Goal: Task Accomplishment & Management: Complete application form

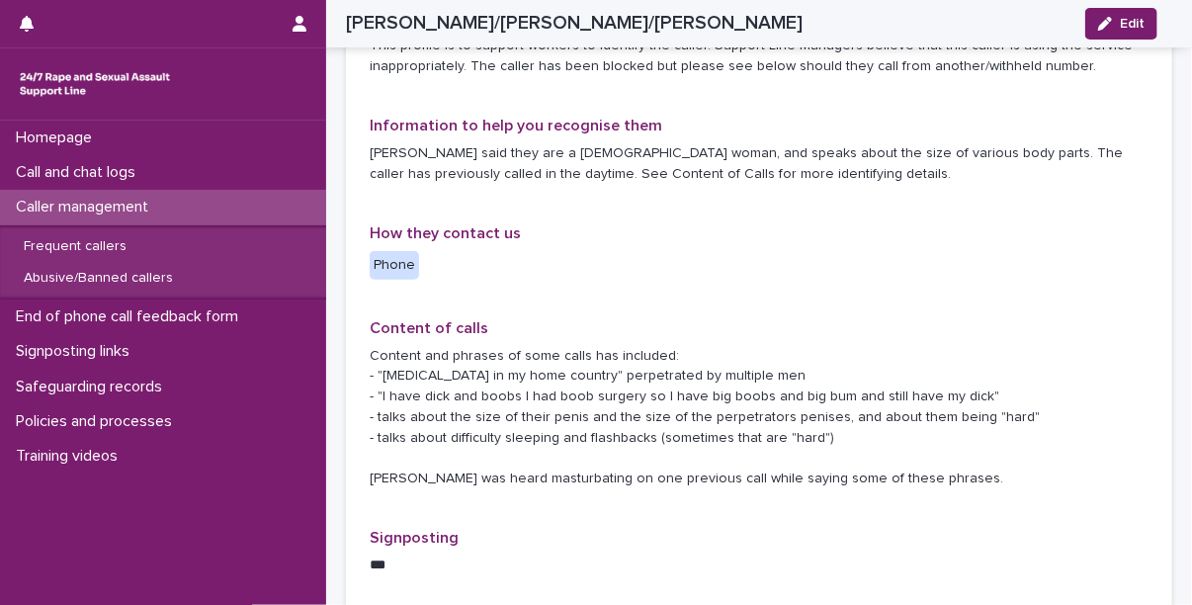
scroll to position [474, 0]
click at [356, 501] on div "**********" at bounding box center [759, 386] width 826 height 996
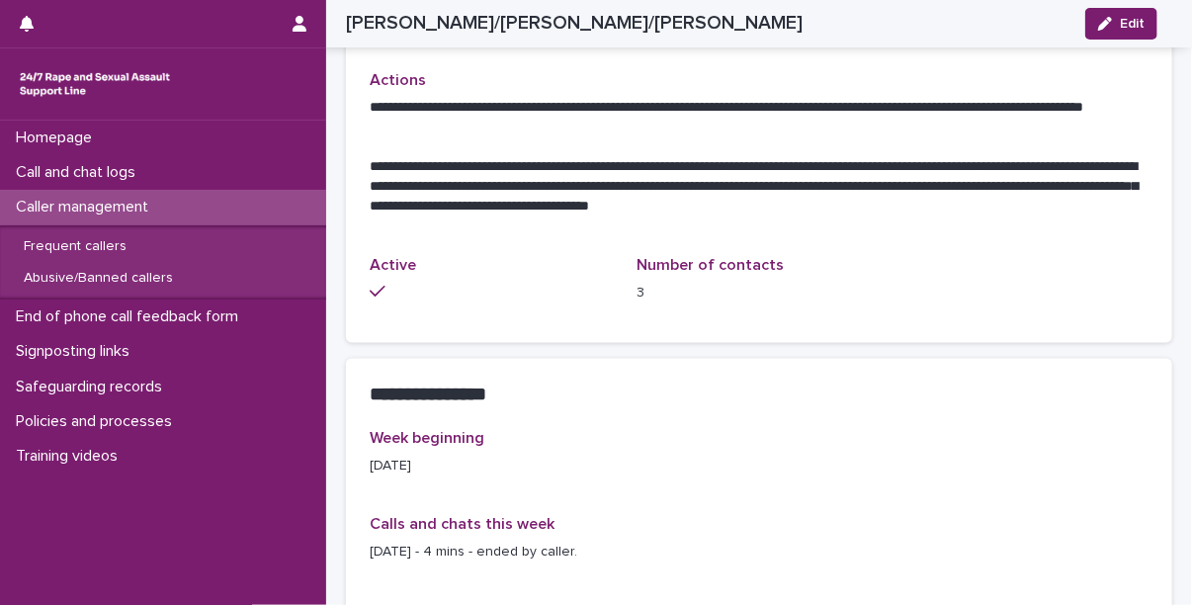
scroll to position [1059, 0]
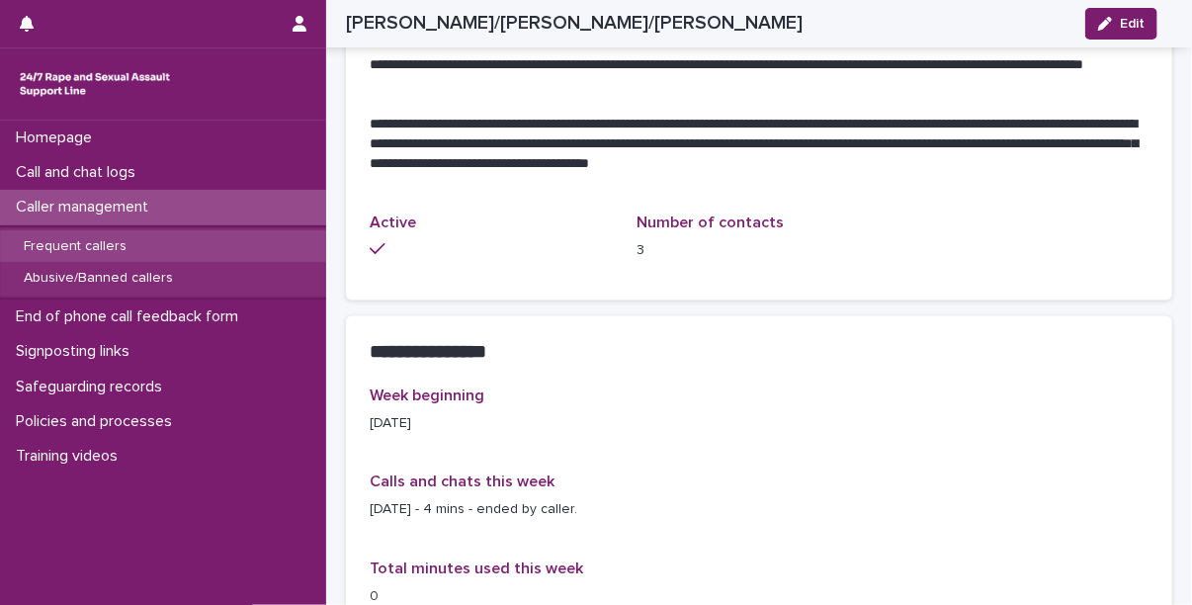
click at [80, 239] on p "Frequent callers" at bounding box center [75, 246] width 134 height 17
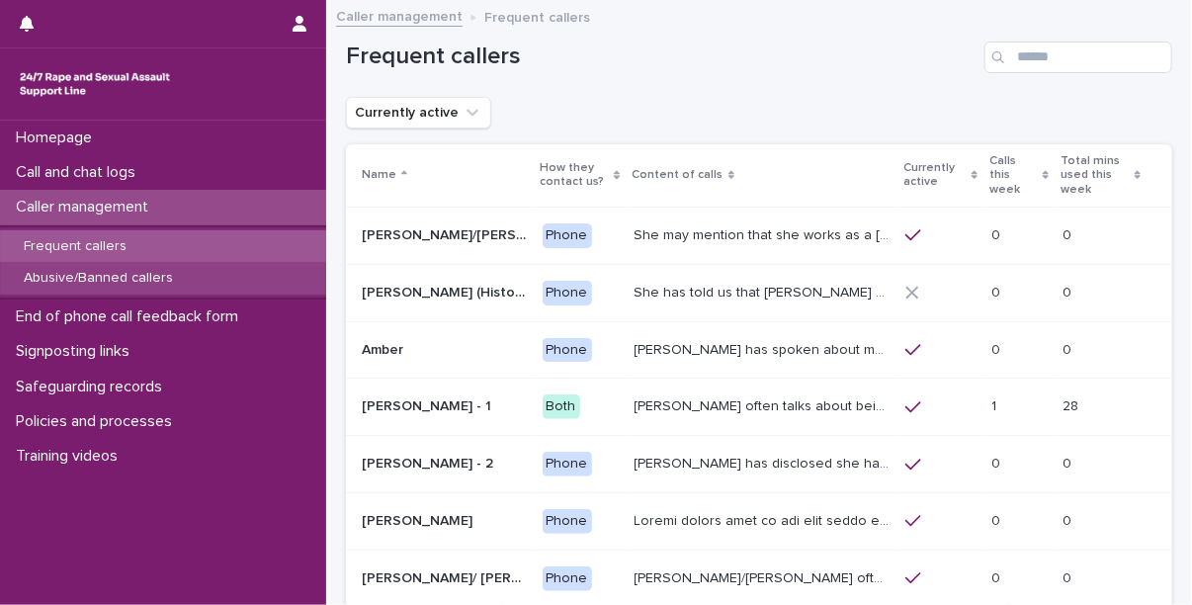
click at [78, 272] on p "Abusive/Banned callers" at bounding box center [98, 278] width 181 height 17
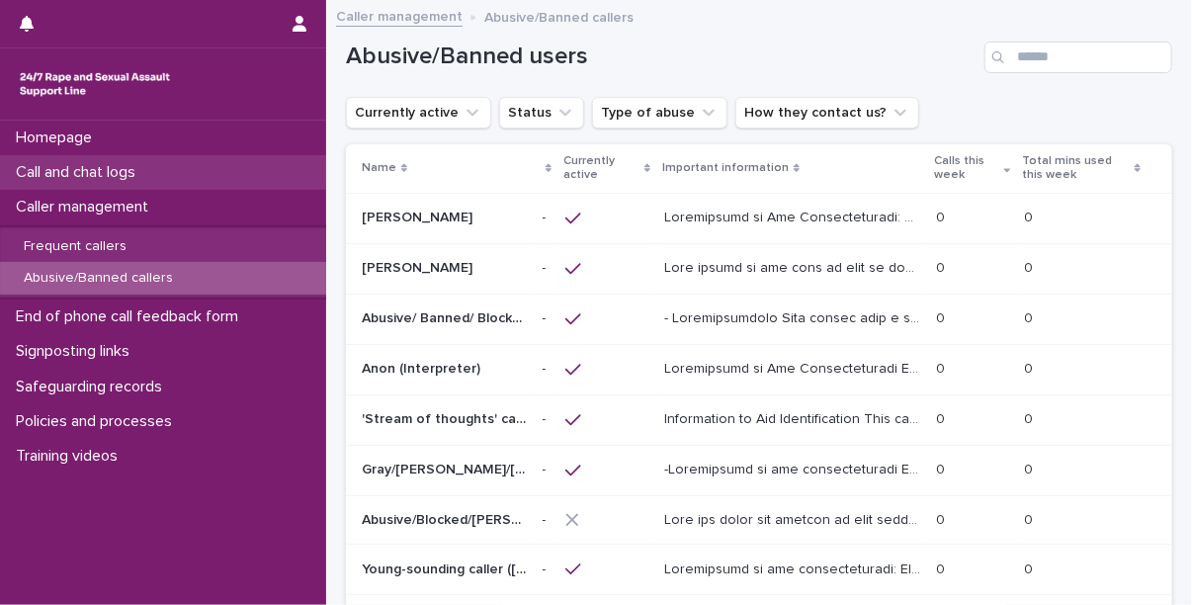
click at [114, 171] on p "Call and chat logs" at bounding box center [79, 172] width 143 height 19
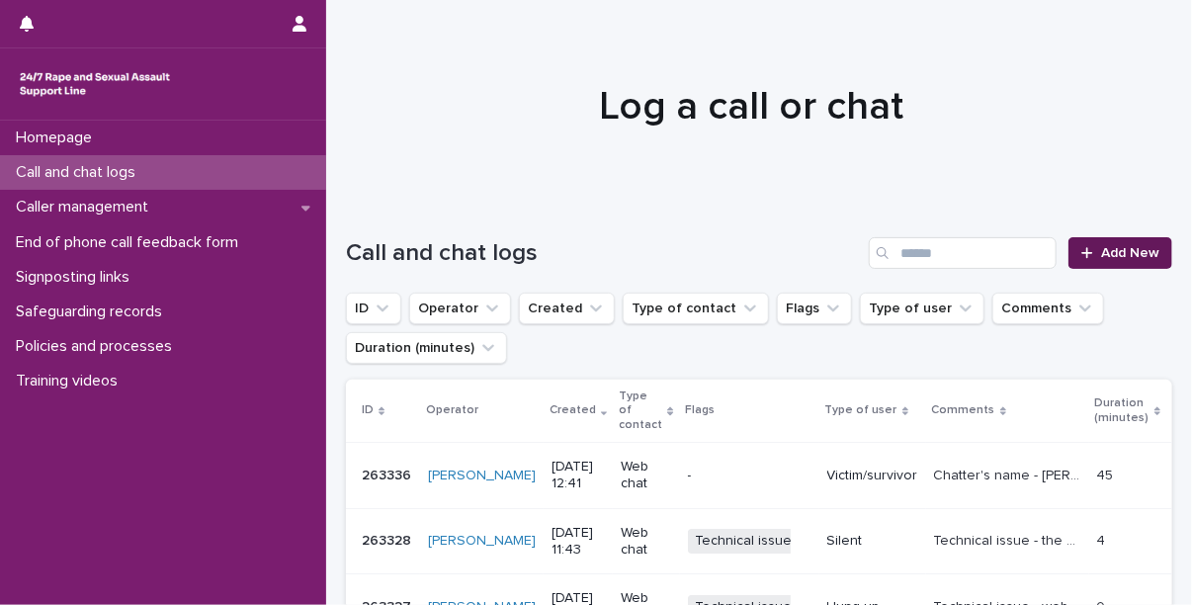
click at [1103, 254] on span "Add New" at bounding box center [1130, 253] width 58 height 14
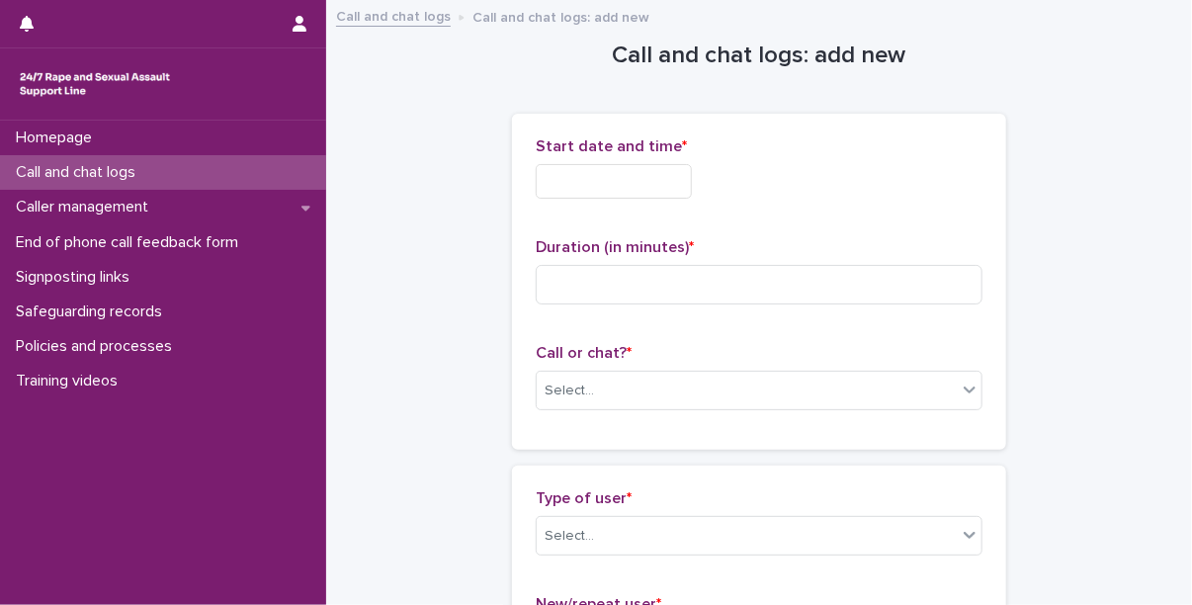
click at [577, 183] on input "text" at bounding box center [614, 181] width 156 height 35
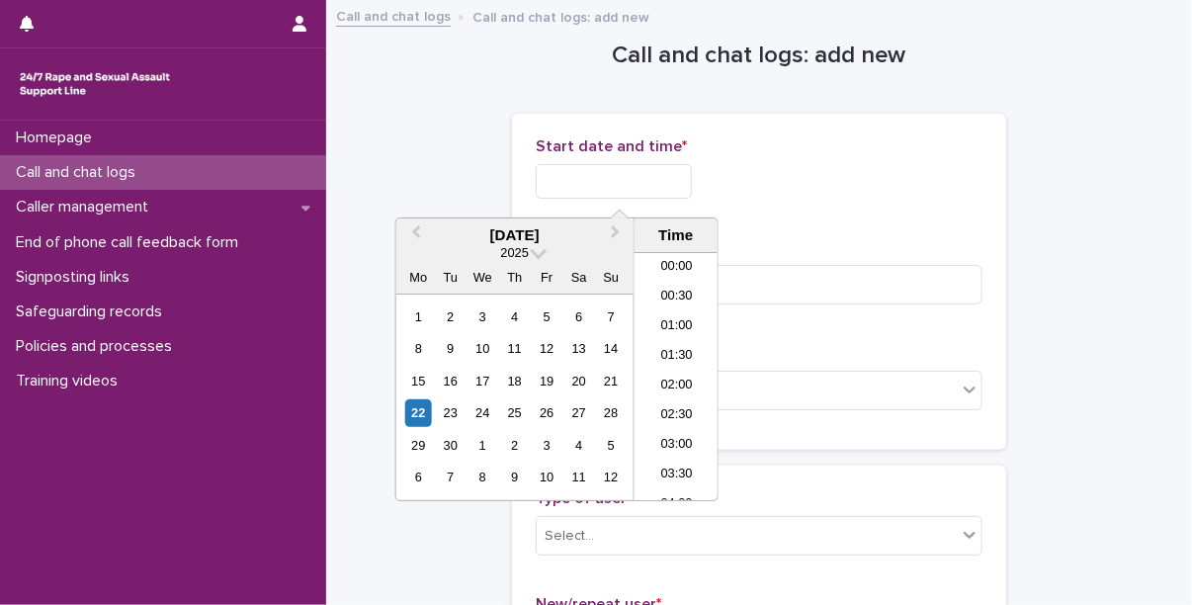
scroll to position [277, 0]
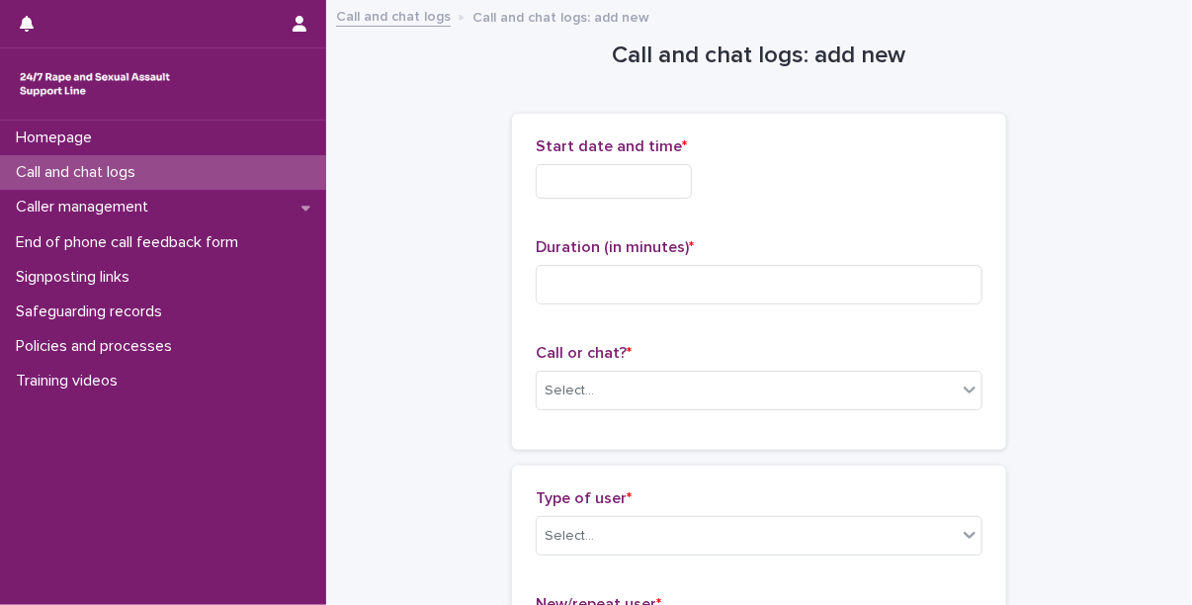
click at [601, 185] on input "text" at bounding box center [614, 181] width 156 height 35
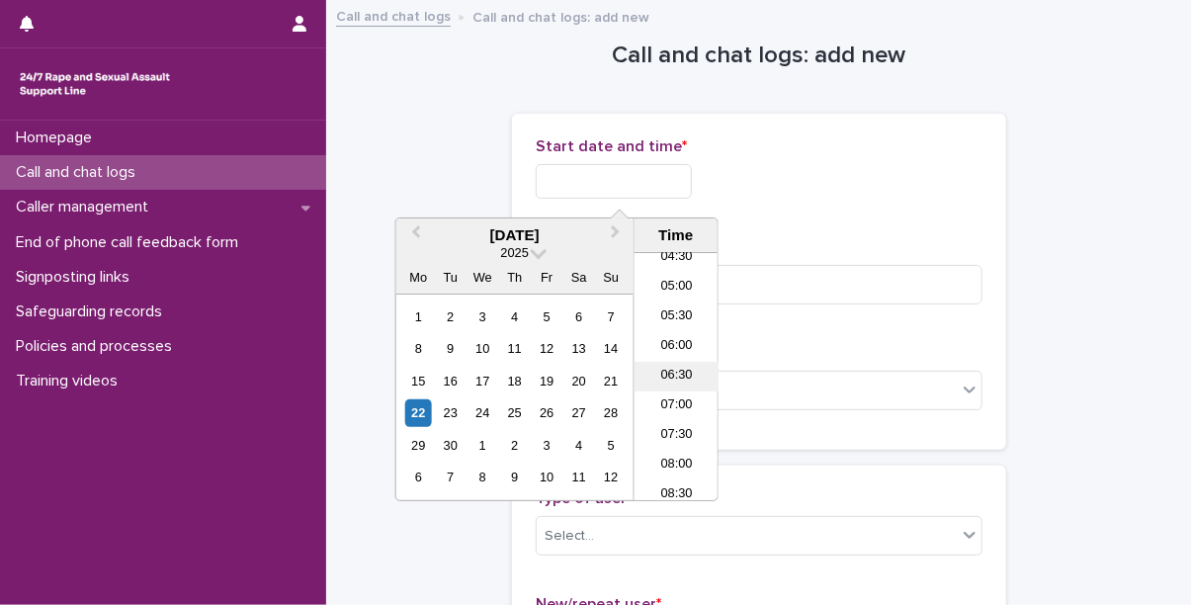
click at [678, 367] on li "06:30" at bounding box center [677, 377] width 84 height 30
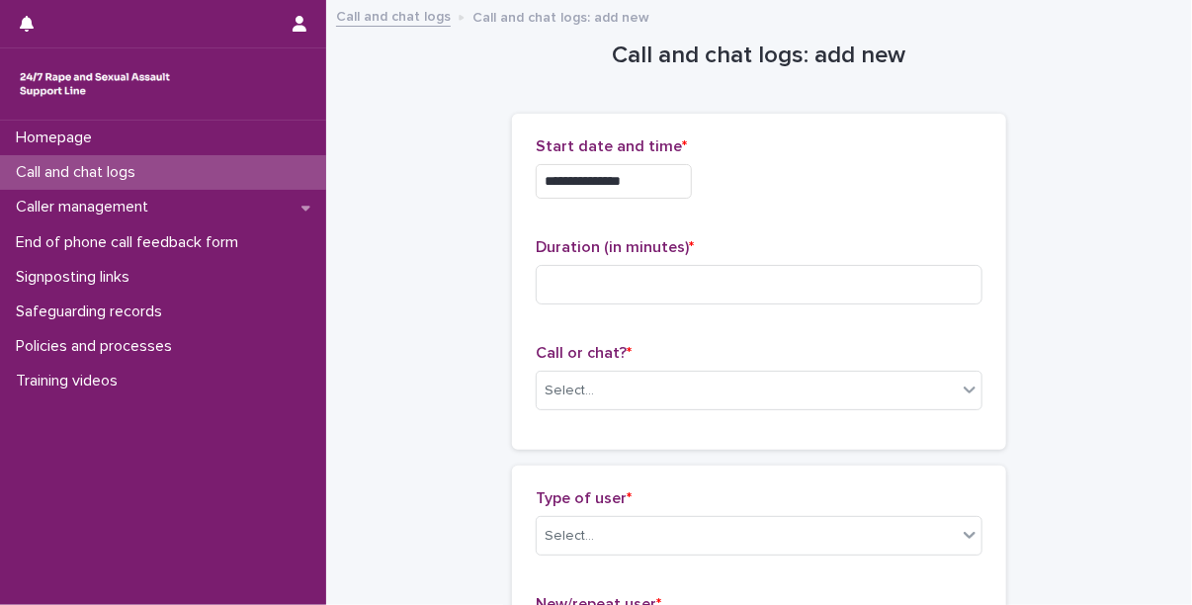
click at [664, 179] on input "**********" at bounding box center [614, 181] width 156 height 35
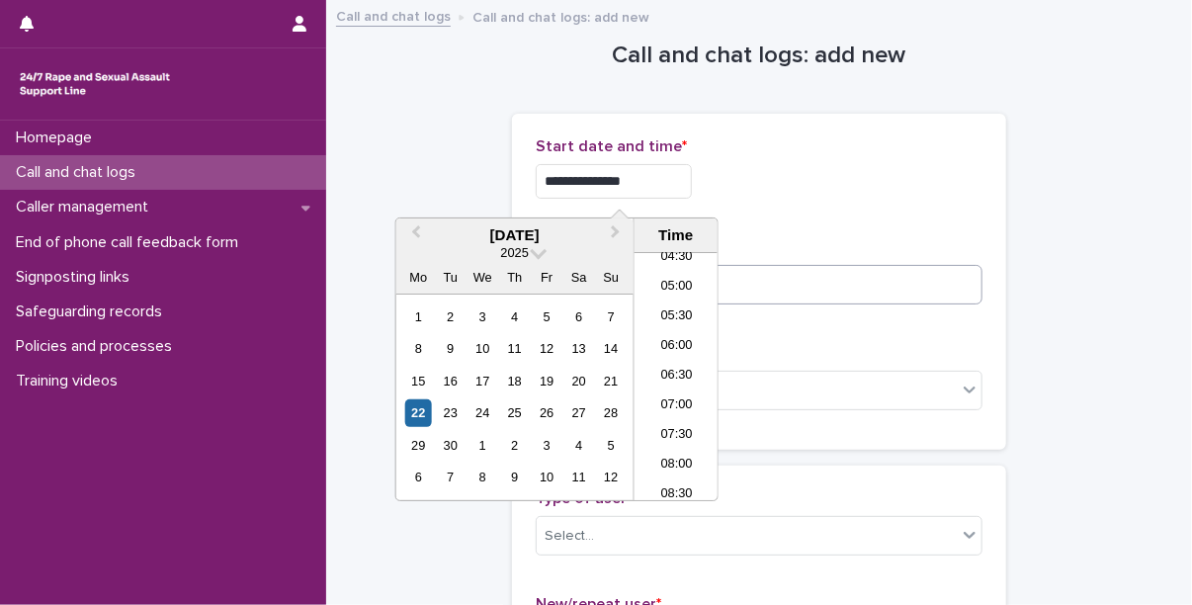
type input "**********"
click at [747, 282] on input at bounding box center [759, 285] width 447 height 40
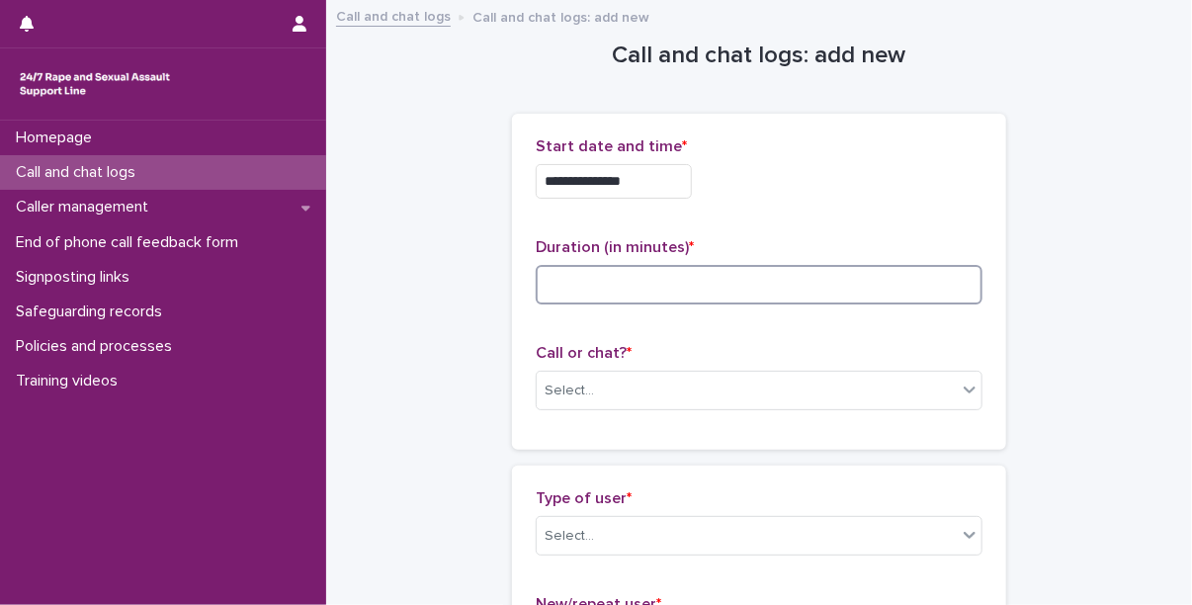
click at [618, 276] on input at bounding box center [759, 285] width 447 height 40
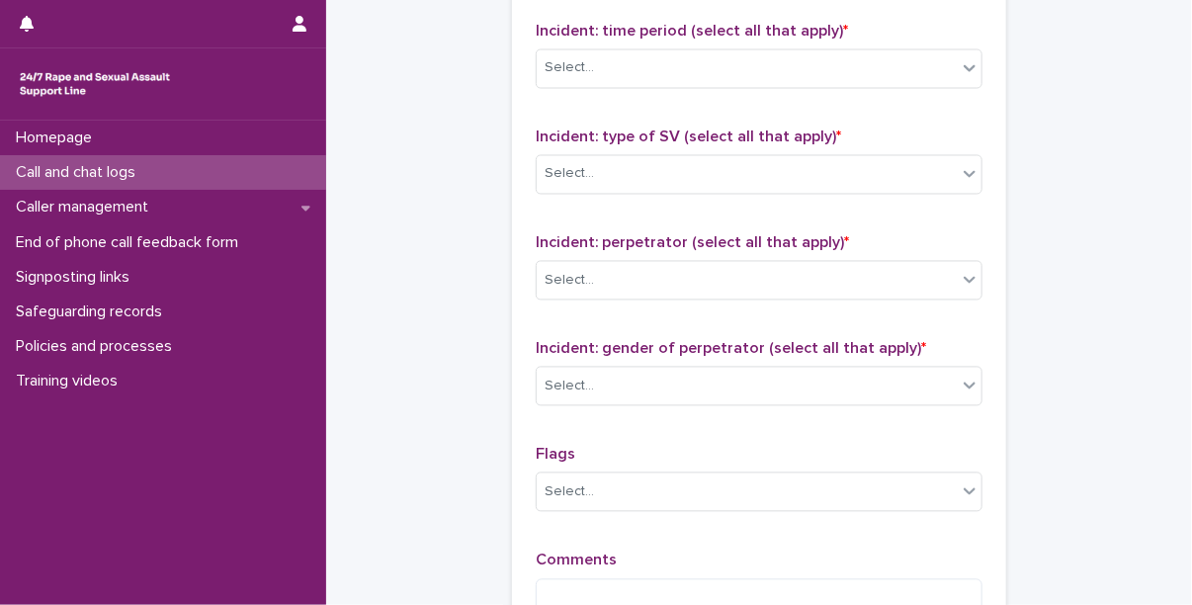
scroll to position [1434, 0]
type input "*"
drag, startPoint x: 583, startPoint y: 446, endPoint x: 568, endPoint y: 486, distance: 43.1
click at [568, 486] on div "Flags Select..." at bounding box center [759, 486] width 447 height 82
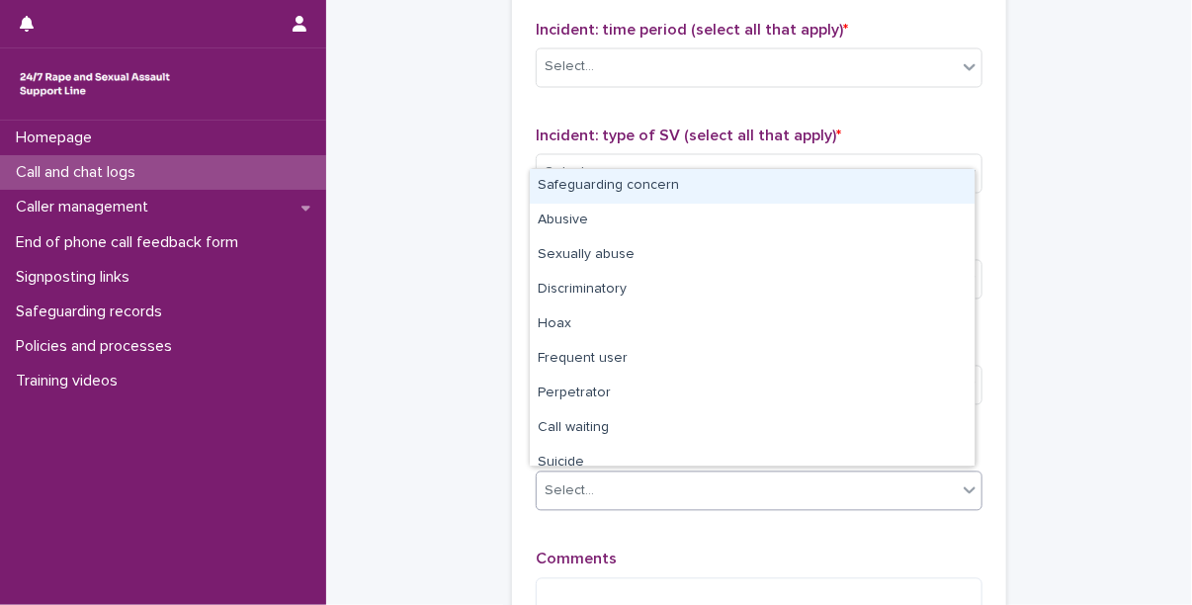
click at [644, 489] on div "Select..." at bounding box center [747, 491] width 420 height 33
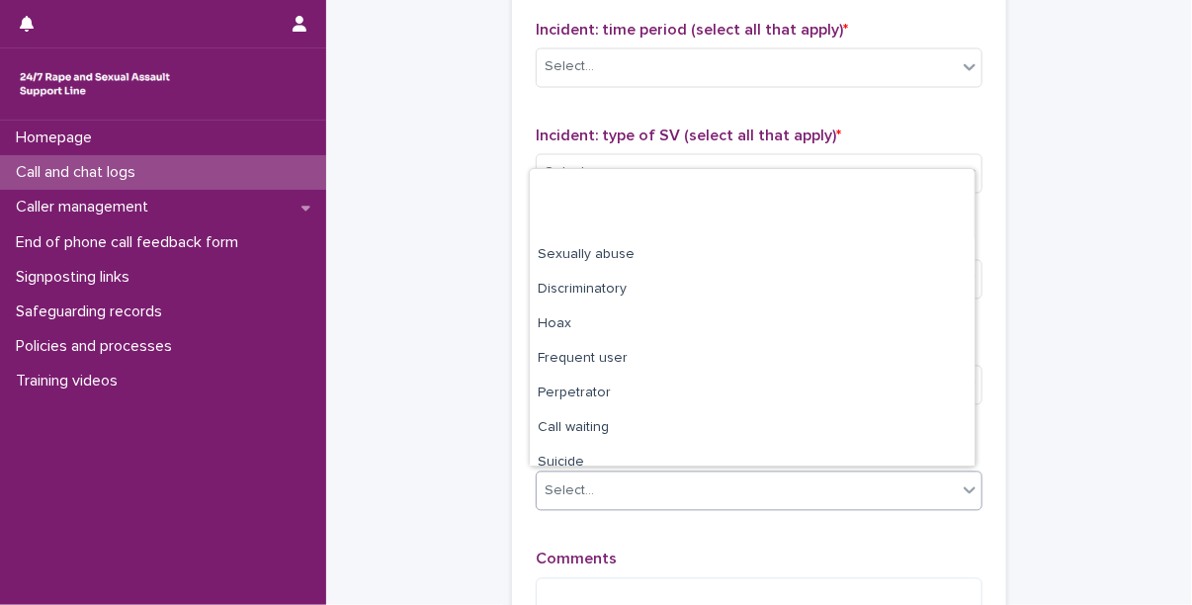
scroll to position [119, 0]
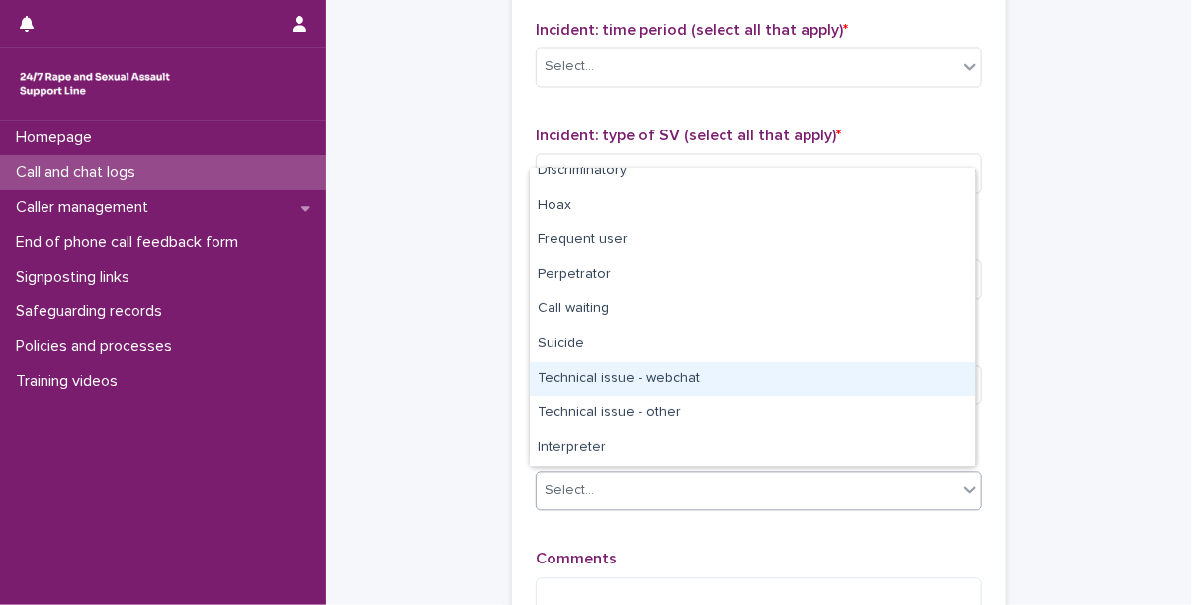
click at [670, 377] on div "Technical issue - webchat" at bounding box center [752, 379] width 445 height 35
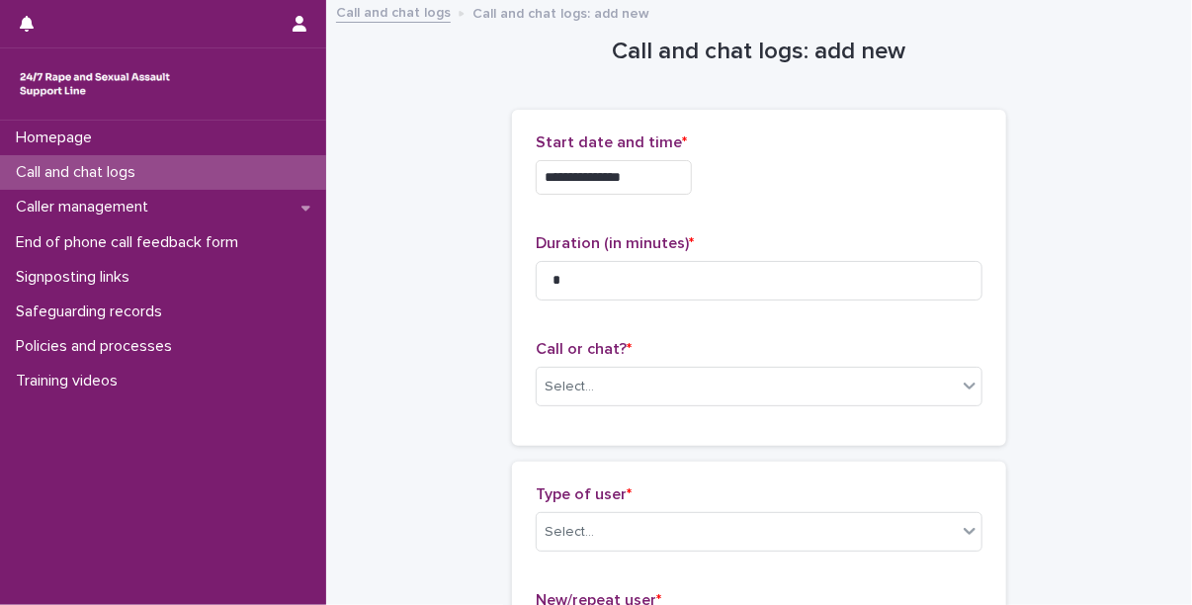
scroll to position [0, 0]
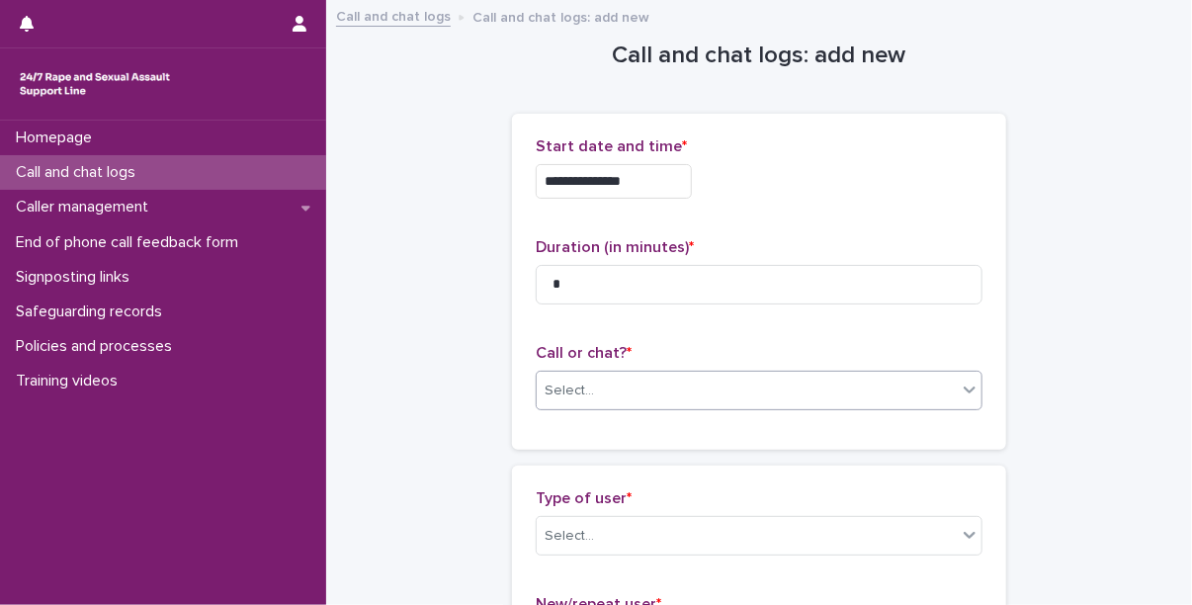
click at [597, 380] on div "Select..." at bounding box center [747, 391] width 420 height 33
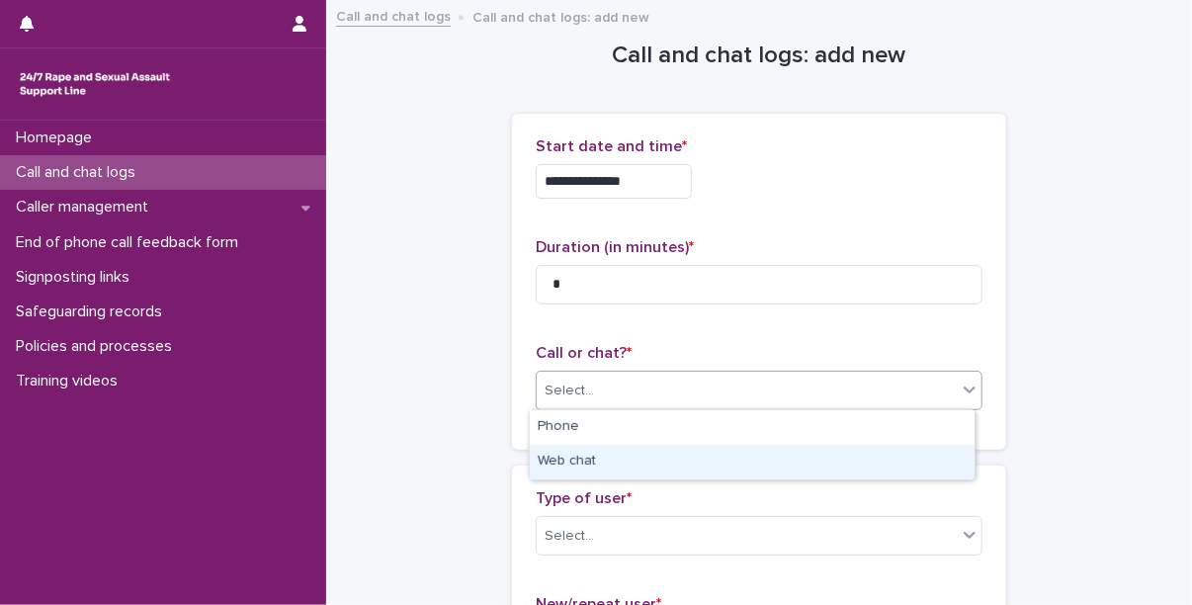
click at [611, 461] on div "Web chat" at bounding box center [752, 462] width 445 height 35
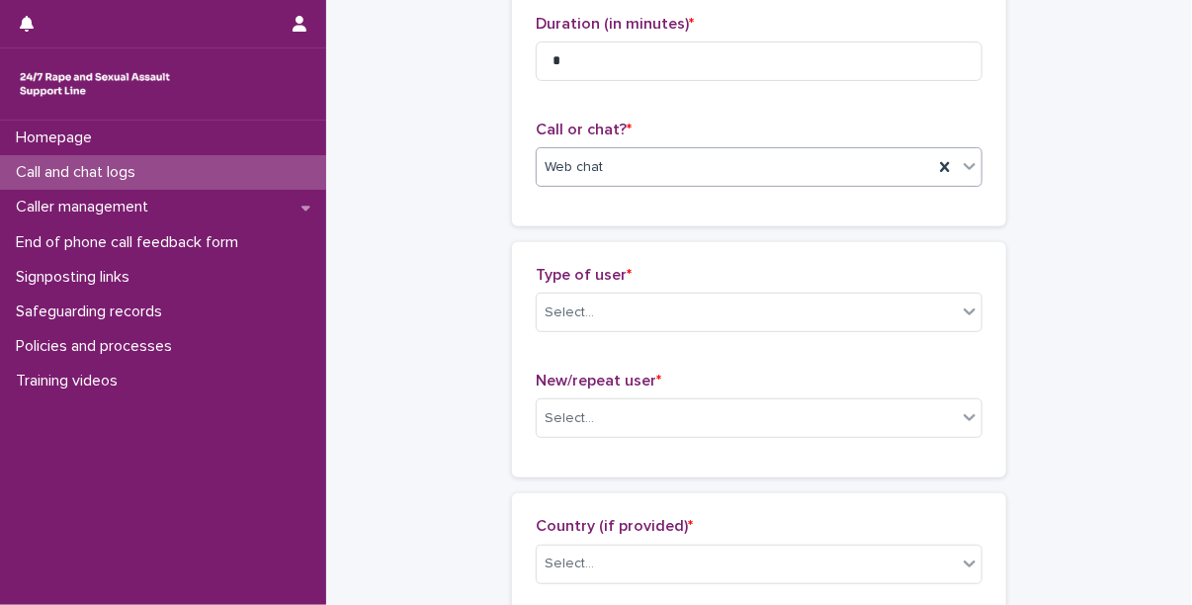
scroll to position [224, 0]
click at [597, 310] on div "Select..." at bounding box center [747, 312] width 420 height 33
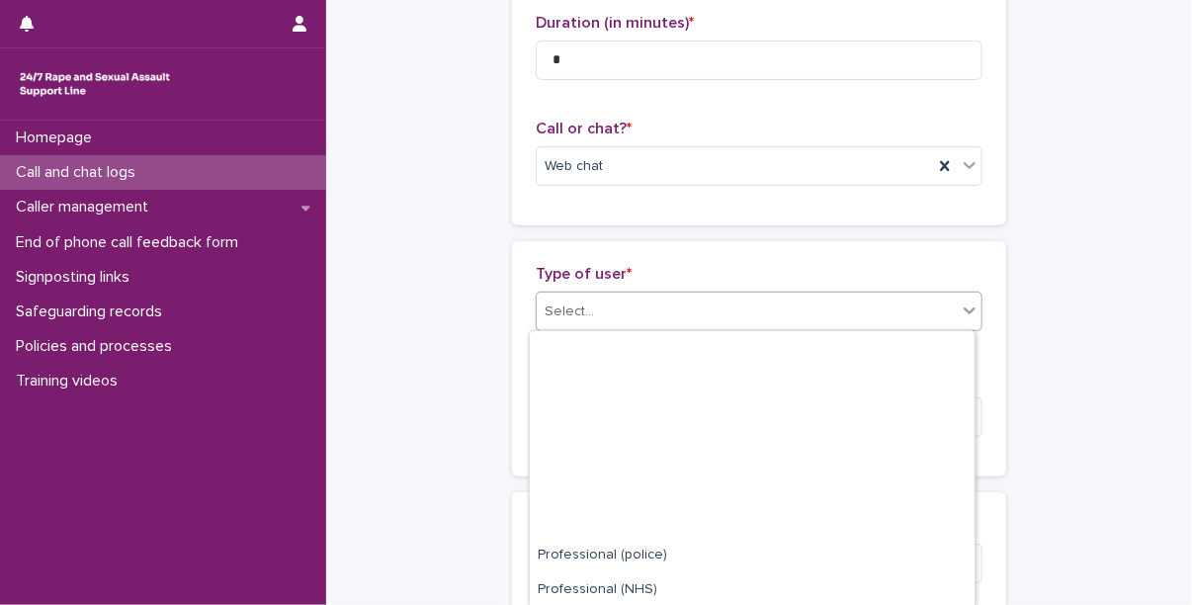
scroll to position [243, 0]
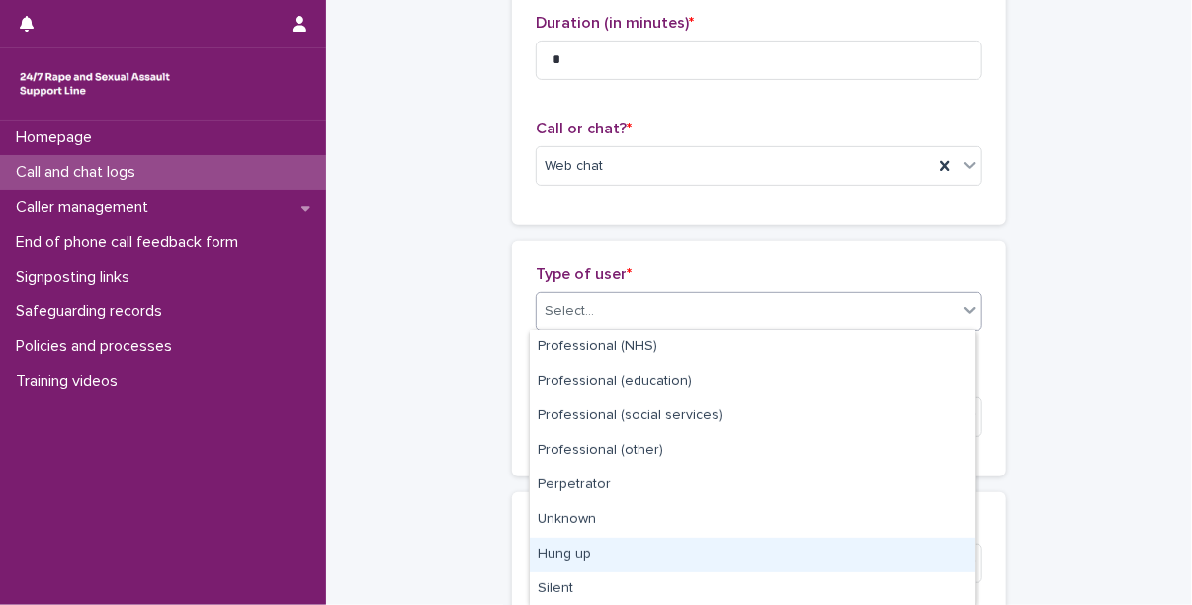
click at [586, 559] on div "Hung up" at bounding box center [752, 555] width 445 height 35
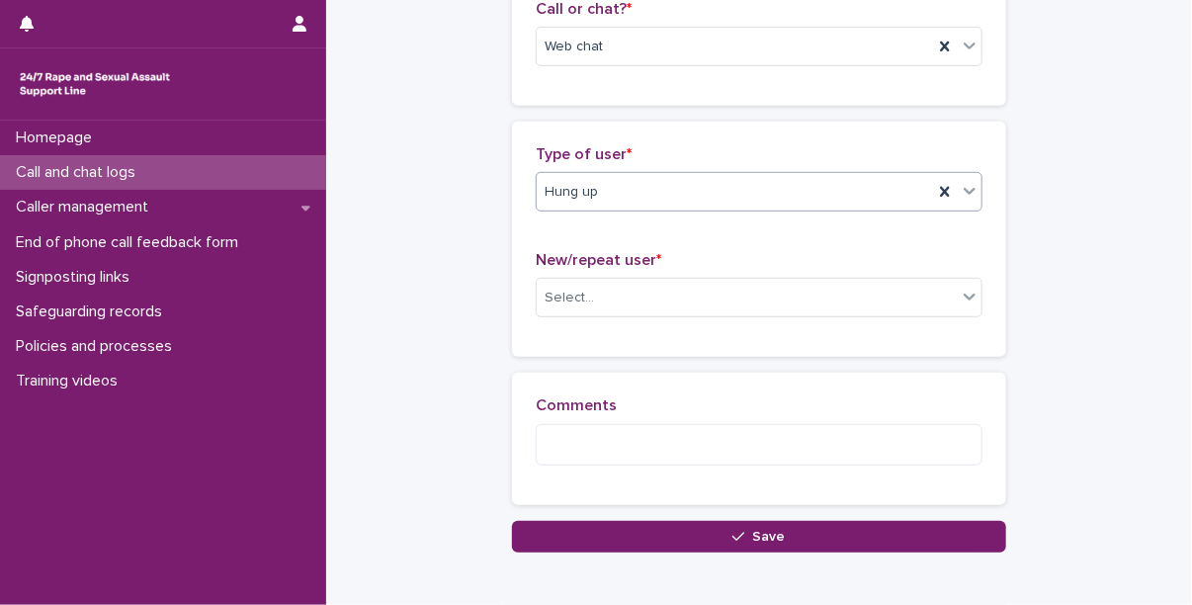
scroll to position [346, 0]
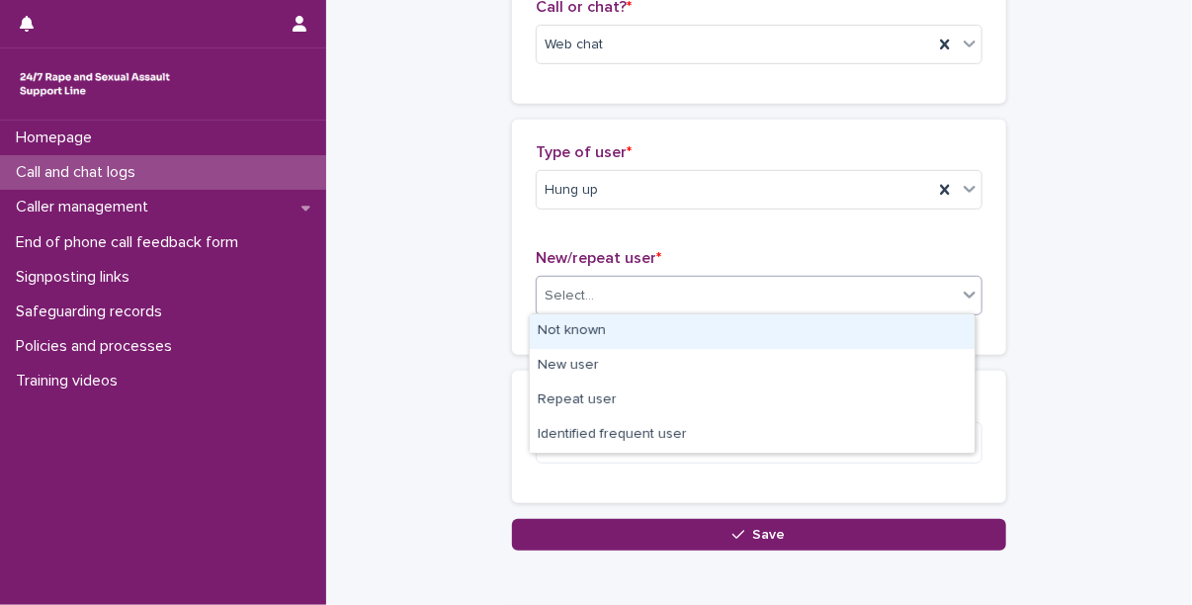
click at [648, 280] on div "Select..." at bounding box center [747, 296] width 420 height 33
click at [578, 332] on div "Not known" at bounding box center [752, 331] width 445 height 35
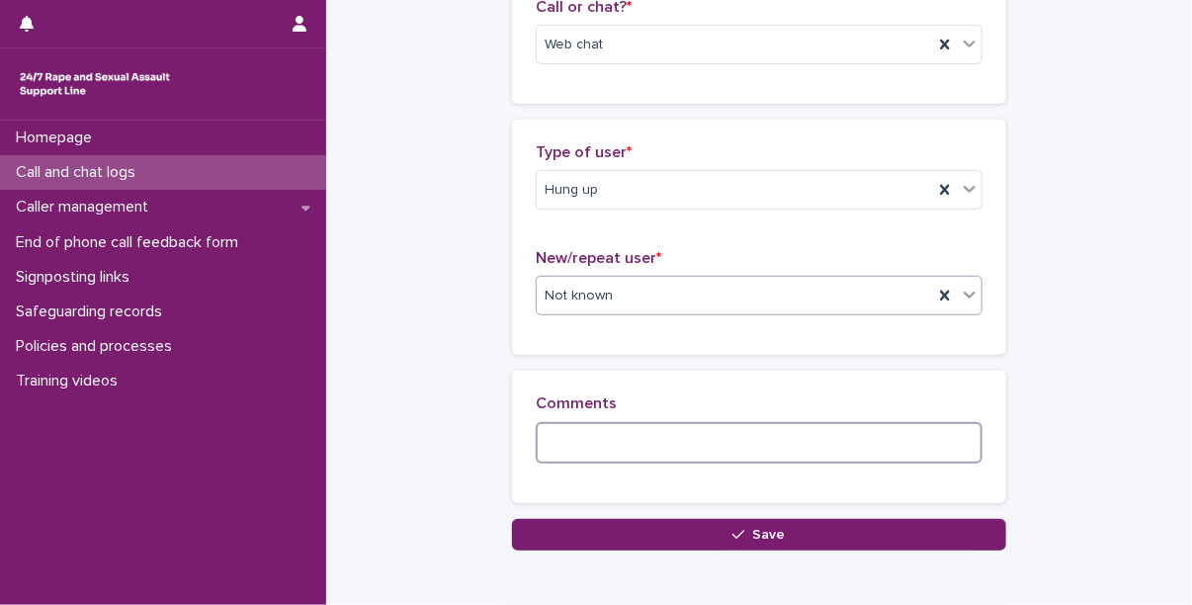
click at [589, 448] on textarea at bounding box center [759, 443] width 447 height 42
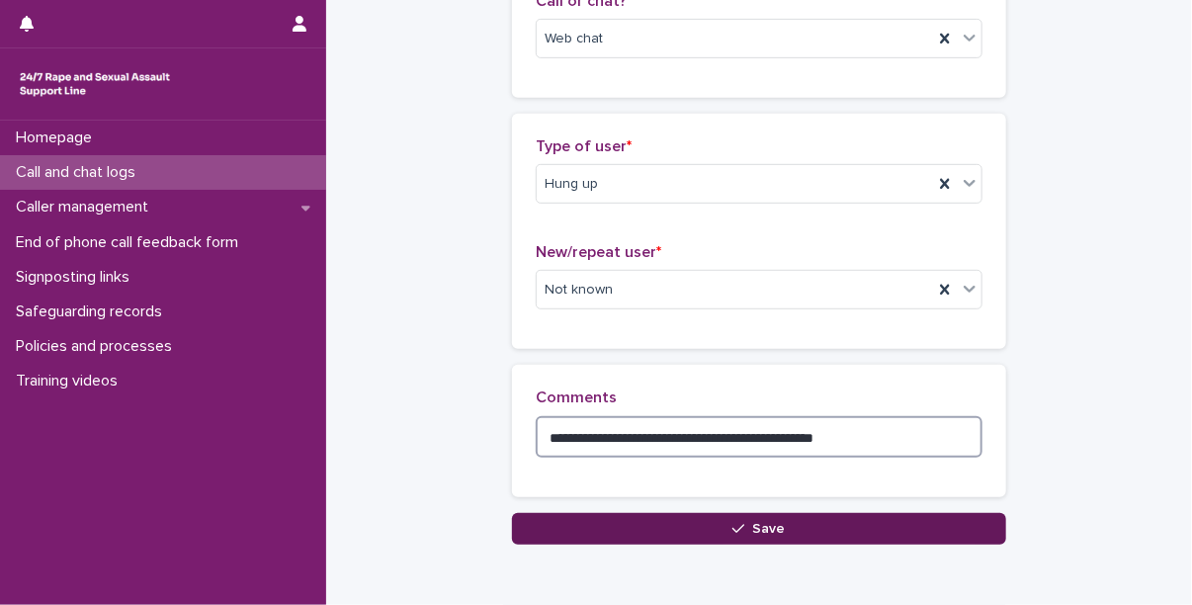
type textarea "**********"
click at [679, 525] on button "Save" at bounding box center [759, 529] width 494 height 32
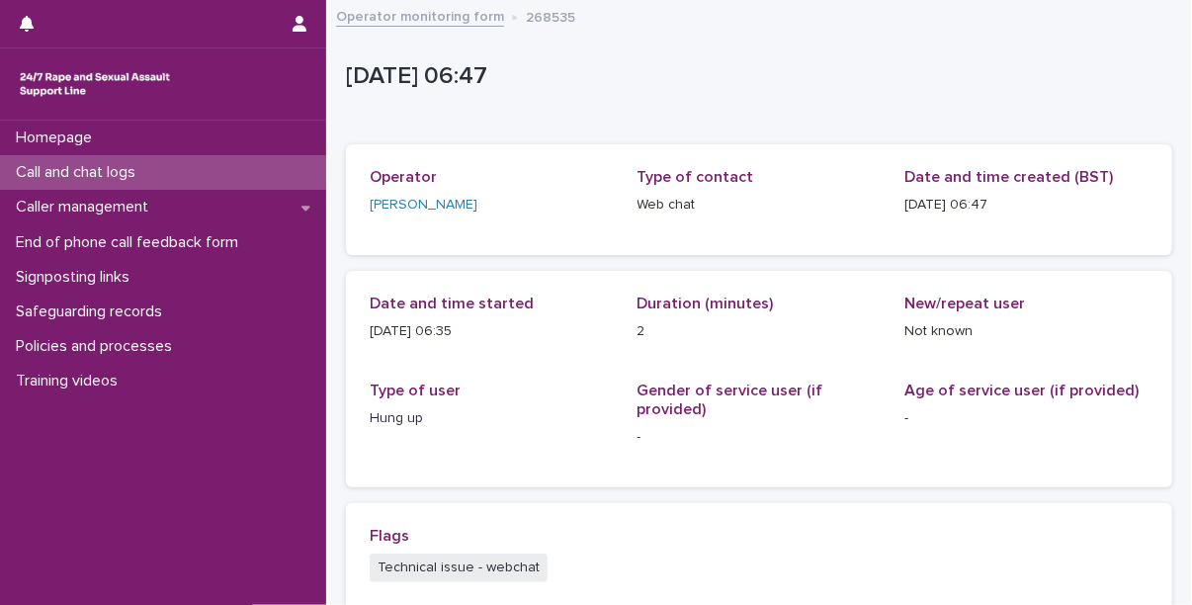
click at [65, 182] on div "Call and chat logs" at bounding box center [163, 172] width 326 height 35
